Goal: Use online tool/utility: Utilize a website feature to perform a specific function

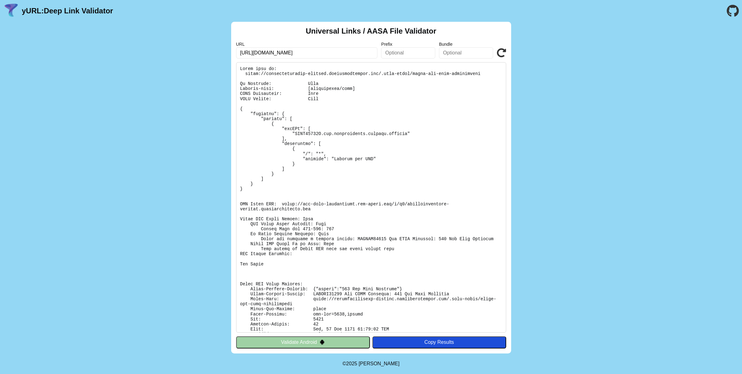
click at [416, 73] on pre at bounding box center [371, 197] width 270 height 270
drag, startPoint x: 414, startPoint y: 75, endPoint x: 481, endPoint y: 75, distance: 66.9
click at [481, 75] on pre at bounding box center [371, 197] width 270 height 270
copy pre "apple-app-site-association"
